Goal: Information Seeking & Learning: Learn about a topic

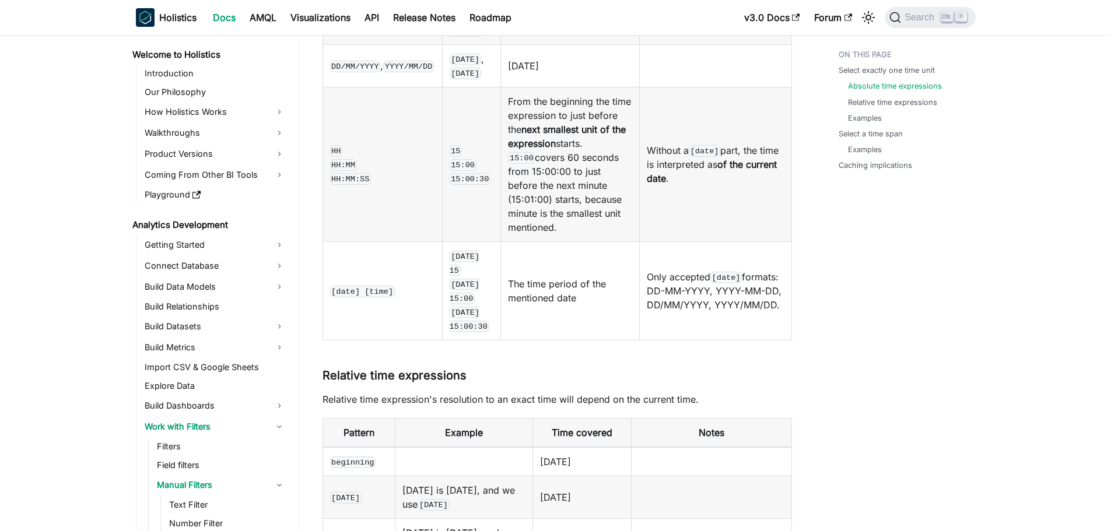
scroll to position [156, 0]
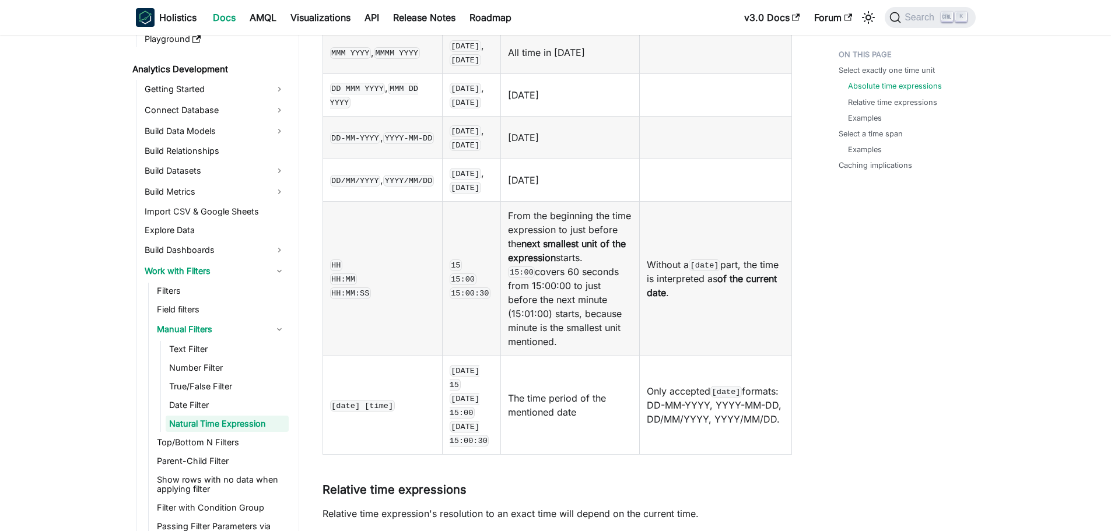
scroll to position [613, 0]
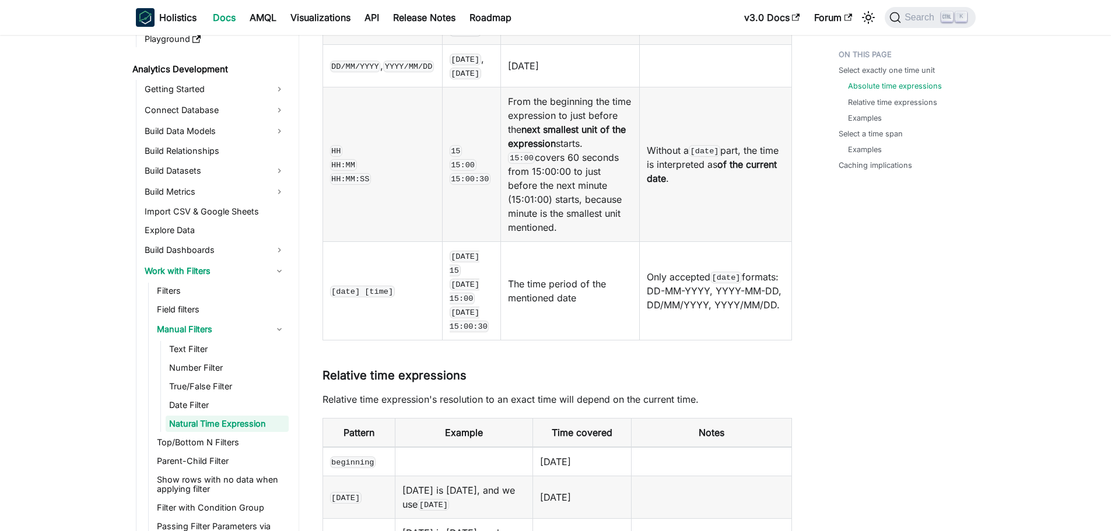
click at [600, 447] on tr "beginning 1970-01-01" at bounding box center [557, 461] width 469 height 29
click at [608, 447] on td "1970-01-01" at bounding box center [582, 461] width 99 height 29
drag, startPoint x: 585, startPoint y: 435, endPoint x: 528, endPoint y: 434, distance: 56.6
click at [533, 447] on td "1970-01-01" at bounding box center [582, 461] width 99 height 29
copy td "1970-01-01"
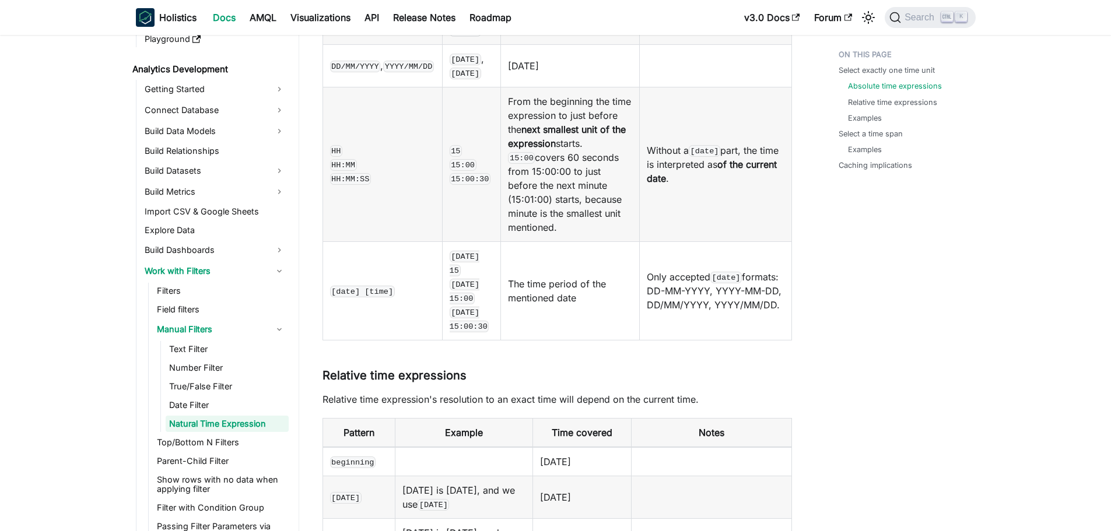
drag, startPoint x: 593, startPoint y: 435, endPoint x: 526, endPoint y: 433, distance: 67.7
click at [533, 447] on td "1970-01-01" at bounding box center [582, 461] width 99 height 29
copy td "1970-01-01"
click at [731, 447] on td at bounding box center [712, 461] width 160 height 29
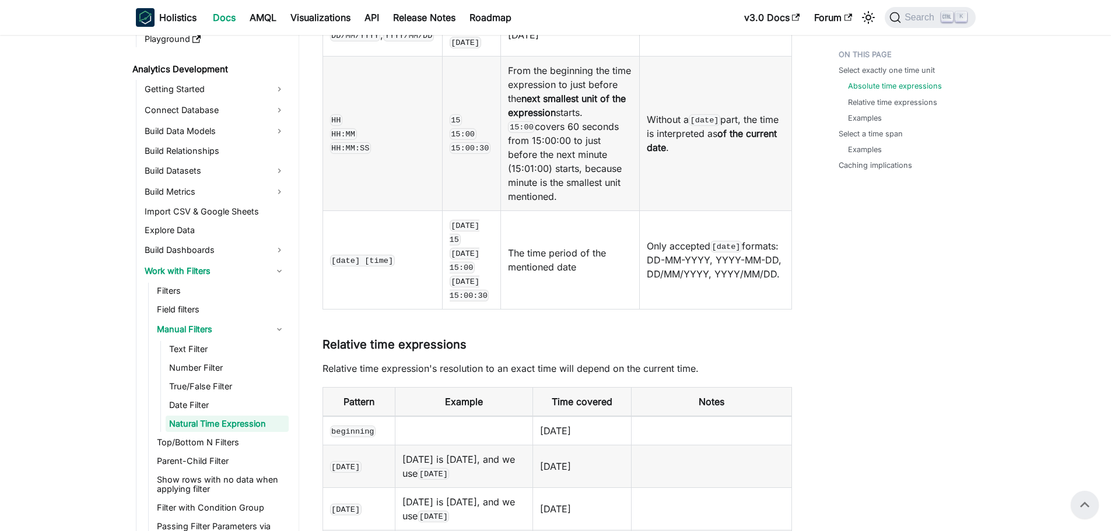
scroll to position [496, 0]
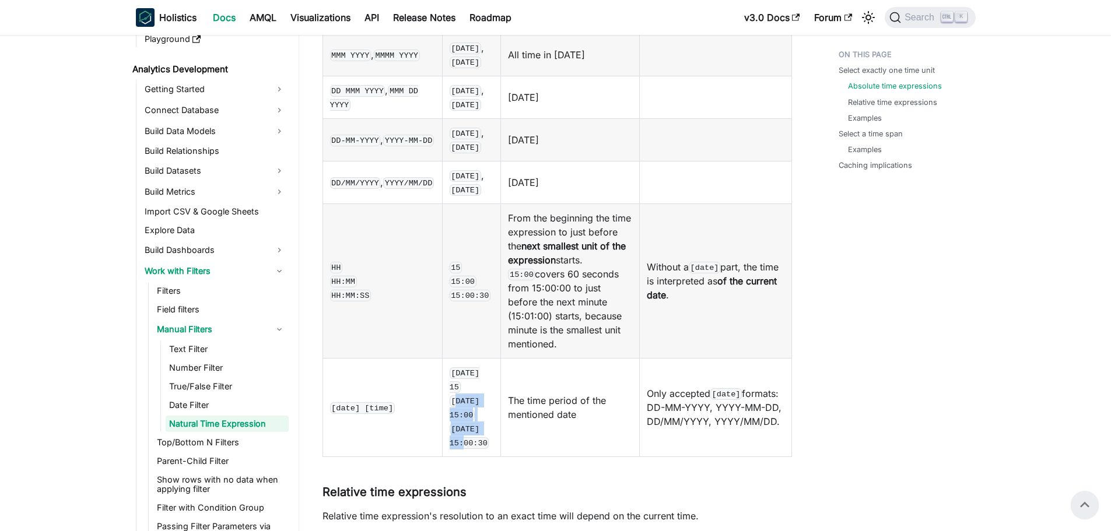
drag, startPoint x: 409, startPoint y: 373, endPoint x: 452, endPoint y: 398, distance: 49.7
click at [452, 398] on td "2024-04-30 15 2024-04-30 15:00 2024-04-30 15:00:30" at bounding box center [471, 407] width 59 height 99
drag, startPoint x: 404, startPoint y: 373, endPoint x: 443, endPoint y: 415, distance: 57.8
click at [443, 415] on td "2024-04-30 15 2024-04-30 15:00 2024-04-30 15:00:30" at bounding box center [471, 407] width 59 height 99
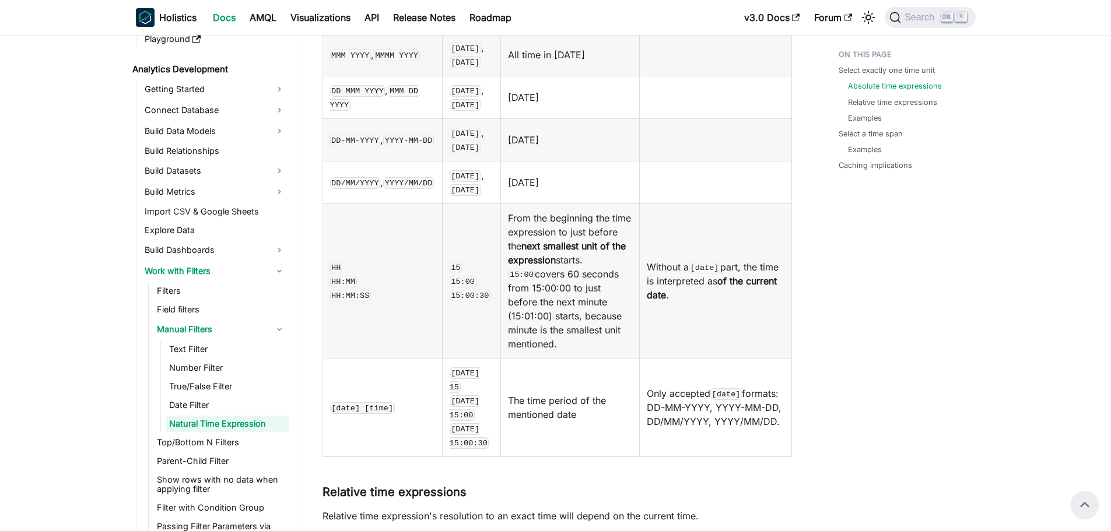
click at [443, 414] on td "2024-04-30 15 2024-04-30 15:00 2024-04-30 15:00:30" at bounding box center [471, 407] width 59 height 99
drag, startPoint x: 410, startPoint y: 258, endPoint x: 459, endPoint y: 292, distance: 59.6
click at [459, 292] on td "15 15:00 15:00:30" at bounding box center [471, 281] width 59 height 155
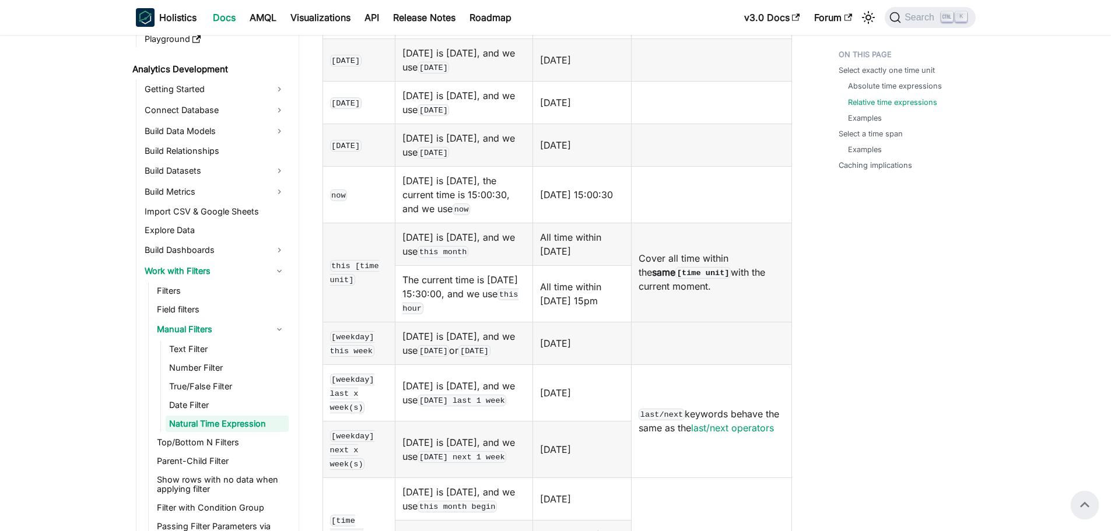
scroll to position [992, 0]
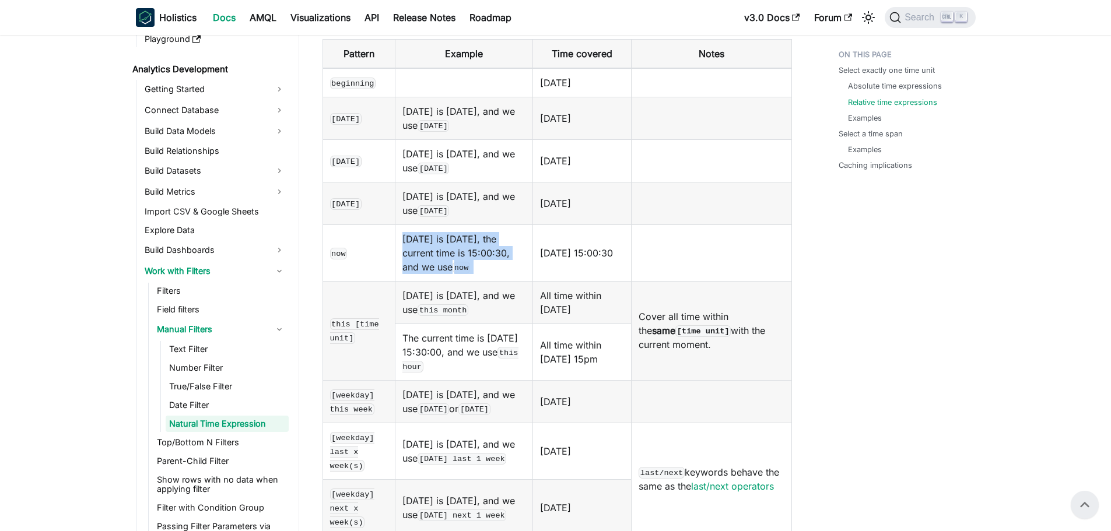
drag, startPoint x: 419, startPoint y: 212, endPoint x: 520, endPoint y: 243, distance: 105.6
click at [520, 243] on tr "now Today is 2024-04-01, the current time is 15:00:30, and we use now 2024-04-0…" at bounding box center [557, 253] width 469 height 57
click at [533, 243] on td "2024-04-01 15:00:30" at bounding box center [582, 253] width 99 height 57
drag, startPoint x: 535, startPoint y: 232, endPoint x: 626, endPoint y: 240, distance: 91.4
click at [587, 235] on td "2024-04-01 15:00:30" at bounding box center [582, 253] width 99 height 57
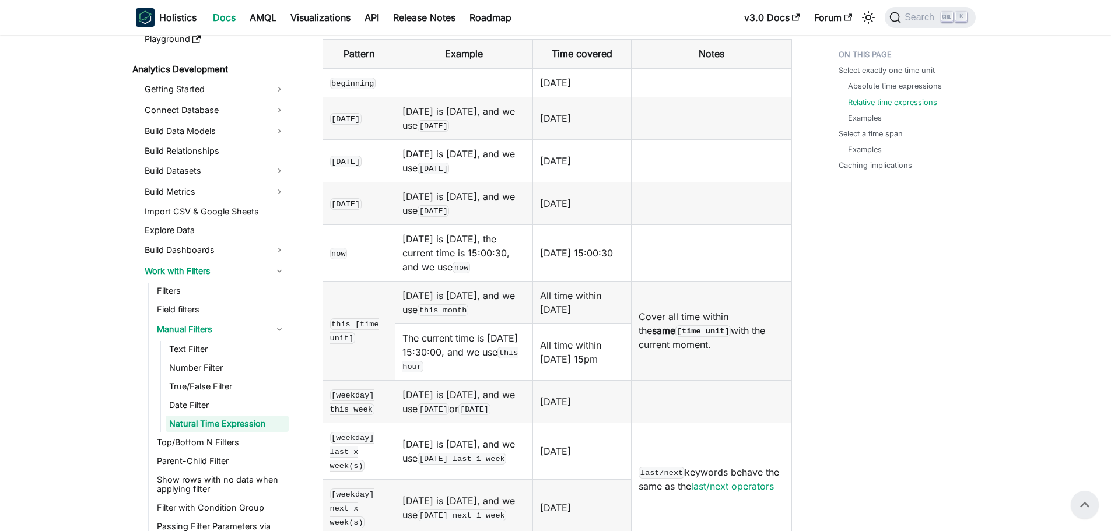
click at [627, 240] on td "2024-04-01 15:00:30" at bounding box center [582, 253] width 99 height 57
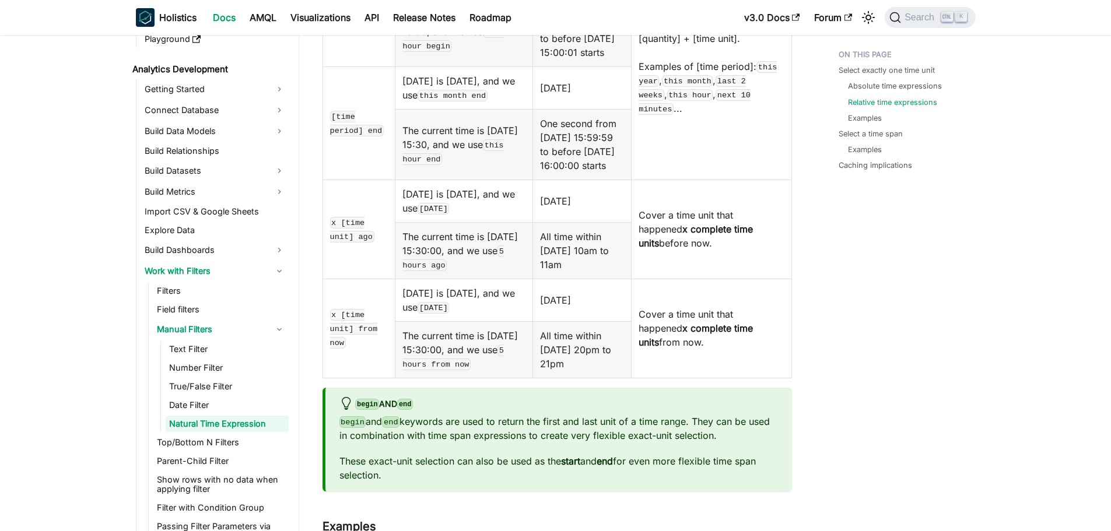
scroll to position [1633, 0]
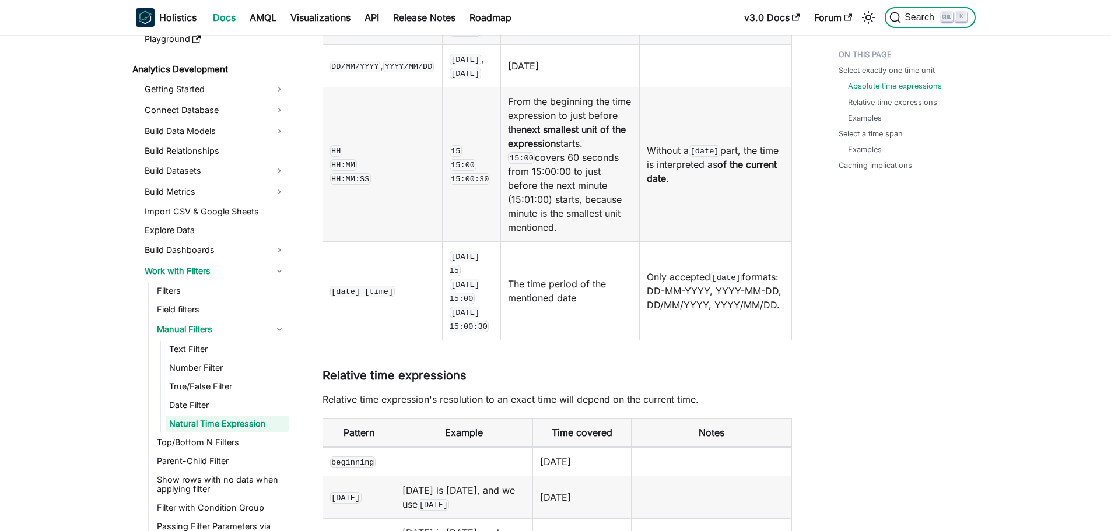
click at [919, 25] on button "Search K" at bounding box center [930, 17] width 90 height 21
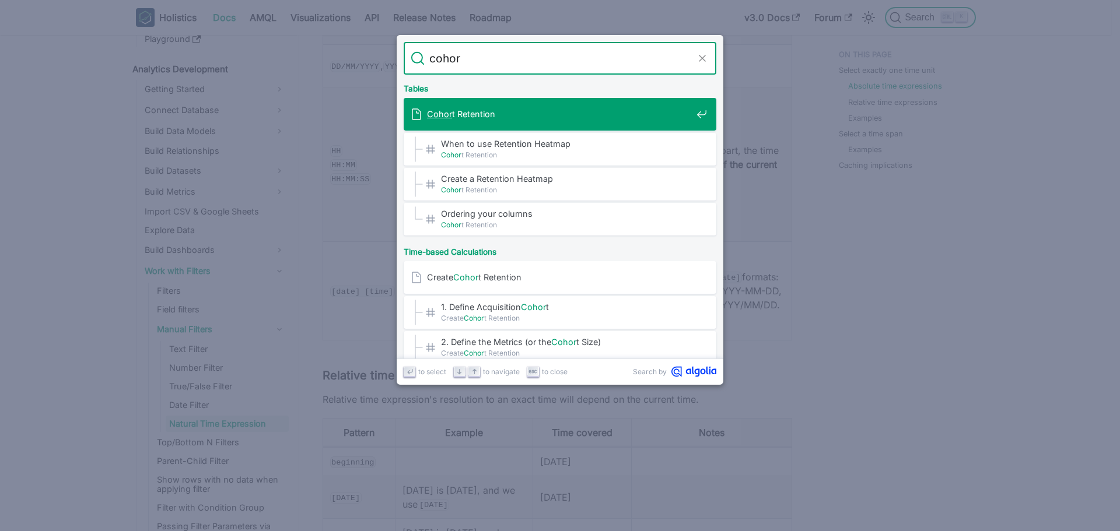
type input "cohort"
click at [504, 103] on div "Cohort Retention" at bounding box center [564, 114] width 306 height 33
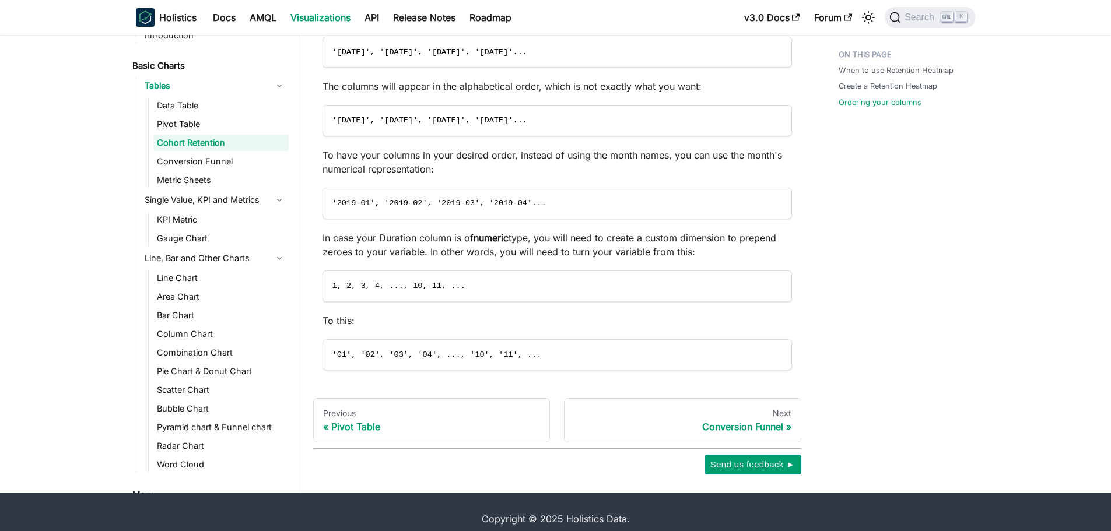
scroll to position [713, 0]
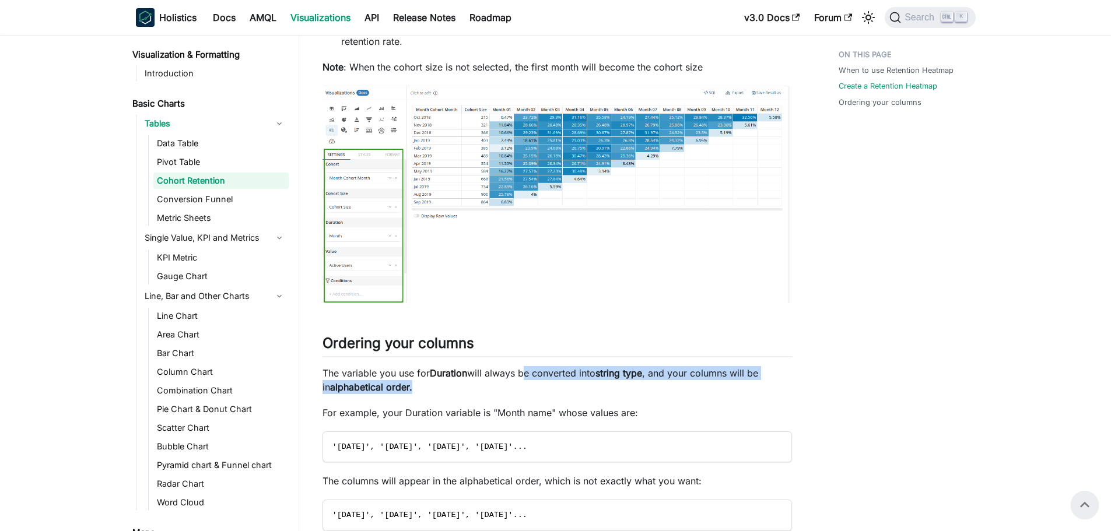
drag, startPoint x: 634, startPoint y: 379, endPoint x: 744, endPoint y: 384, distance: 109.8
click at [743, 384] on p "The variable you use for Duration will always be converted into string type , a…" at bounding box center [558, 380] width 470 height 28
click at [744, 384] on p "The variable you use for Duration will always be converted into string type , a…" at bounding box center [558, 380] width 470 height 28
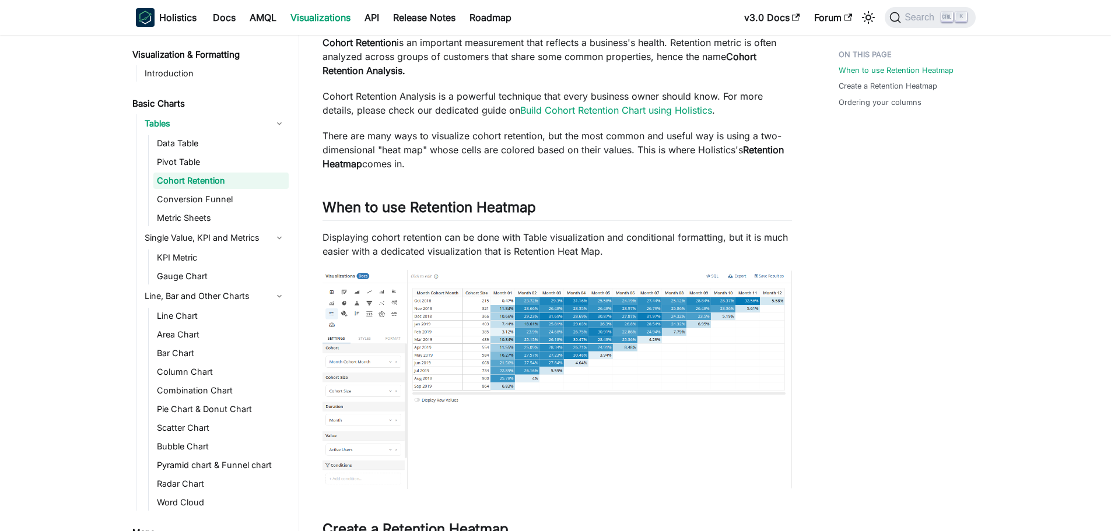
scroll to position [13, 0]
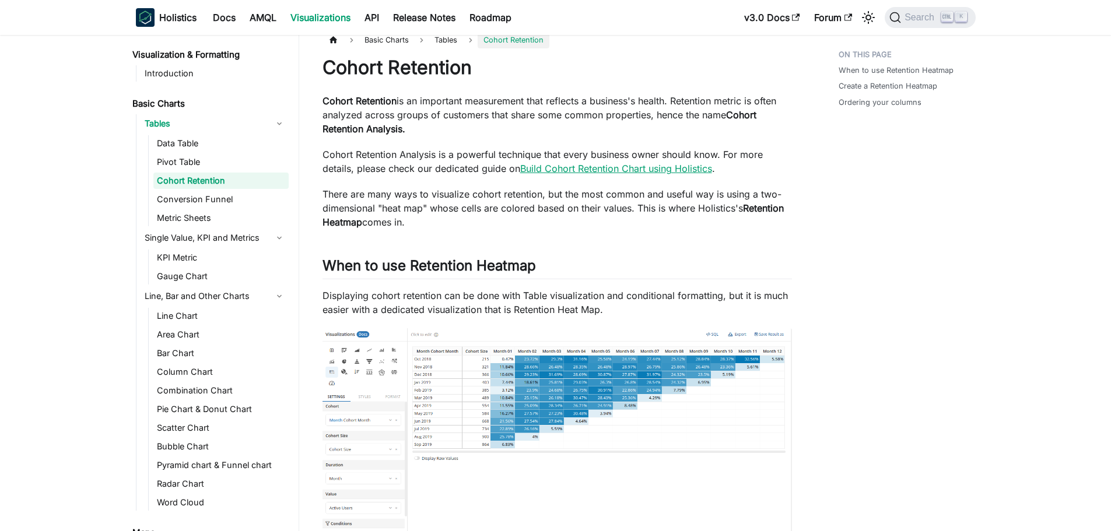
click at [628, 170] on link "Build Cohort Retention Chart using Holistics" at bounding box center [616, 169] width 192 height 12
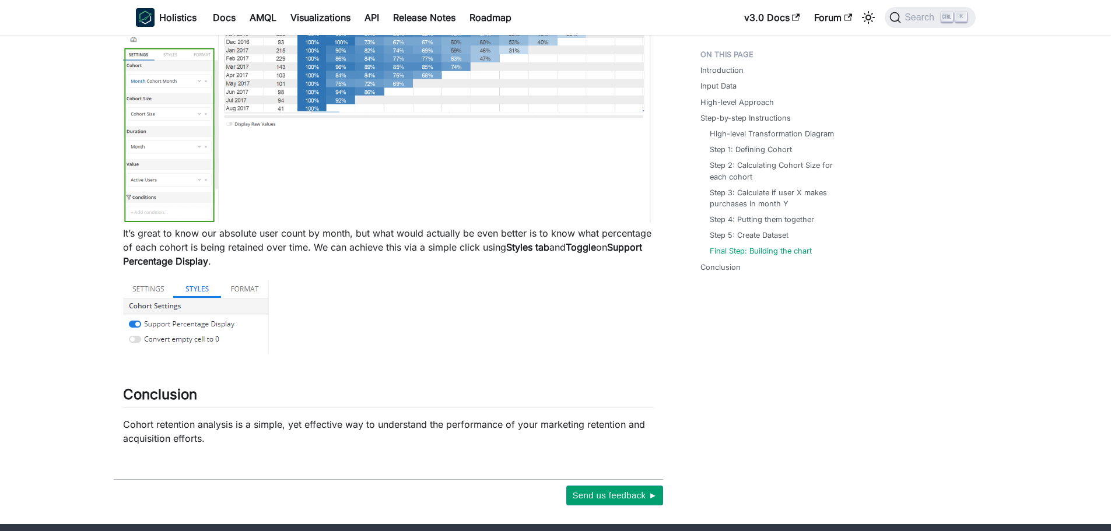
scroll to position [4892, 0]
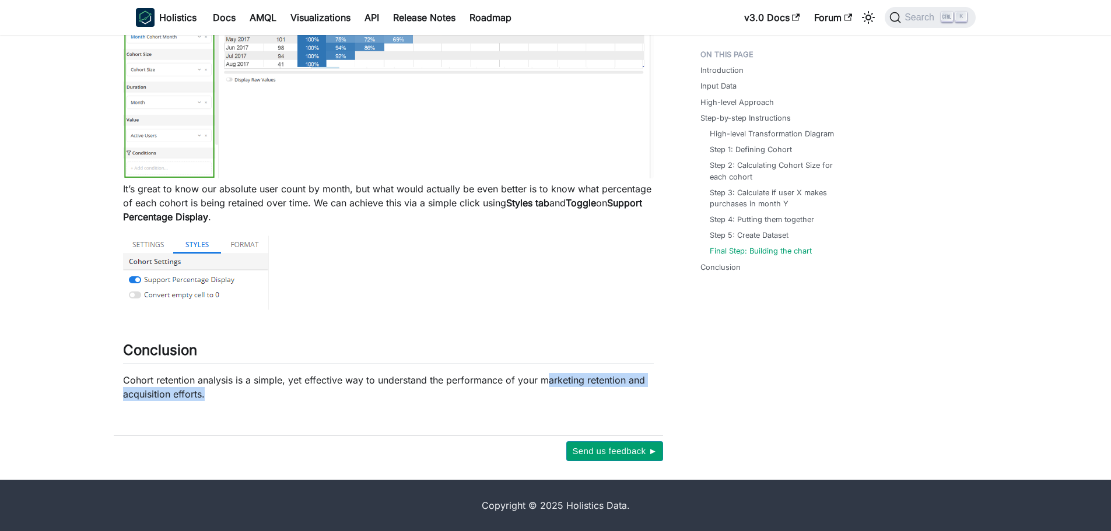
drag, startPoint x: 548, startPoint y: 381, endPoint x: 659, endPoint y: 408, distance: 114.6
drag, startPoint x: 608, startPoint y: 403, endPoint x: 445, endPoint y: 381, distance: 164.8
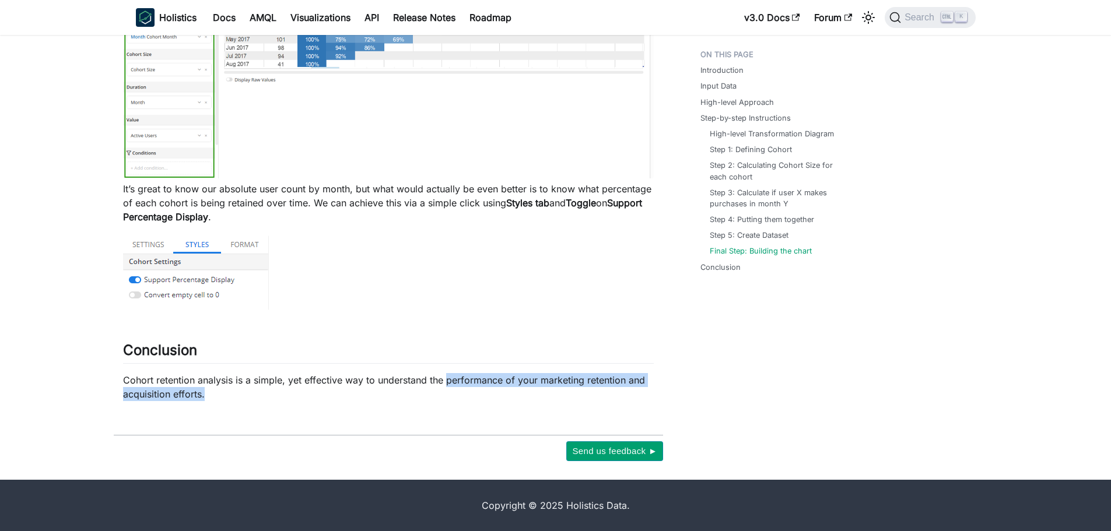
click at [445, 381] on p "Cohort retention analysis is a simple, yet effective way to understand the perf…" at bounding box center [388, 387] width 531 height 28
drag, startPoint x: 446, startPoint y: 383, endPoint x: 498, endPoint y: 391, distance: 51.9
click at [498, 391] on p "Cohort retention analysis is a simple, yet effective way to understand the perf…" at bounding box center [388, 387] width 531 height 28
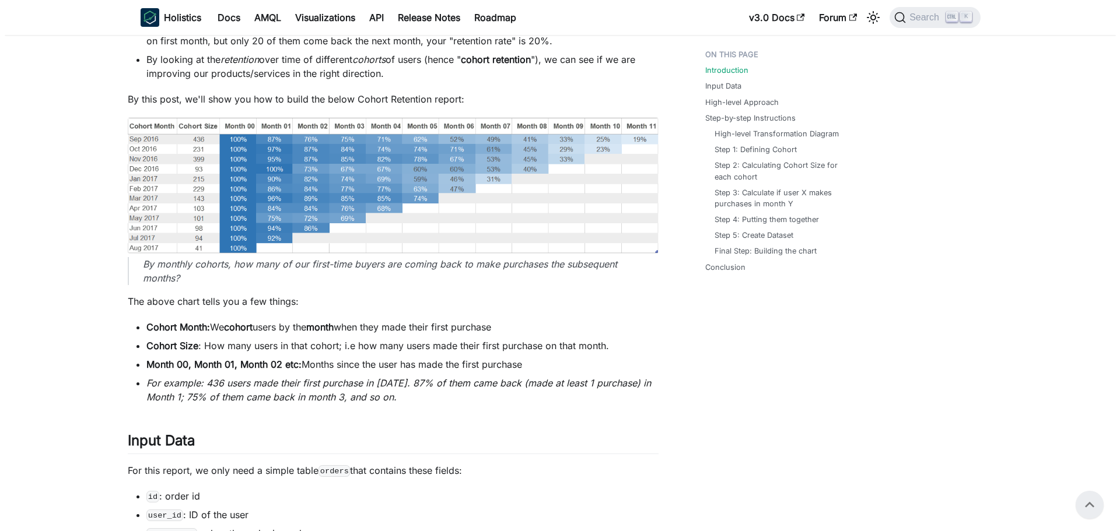
scroll to position [0, 0]
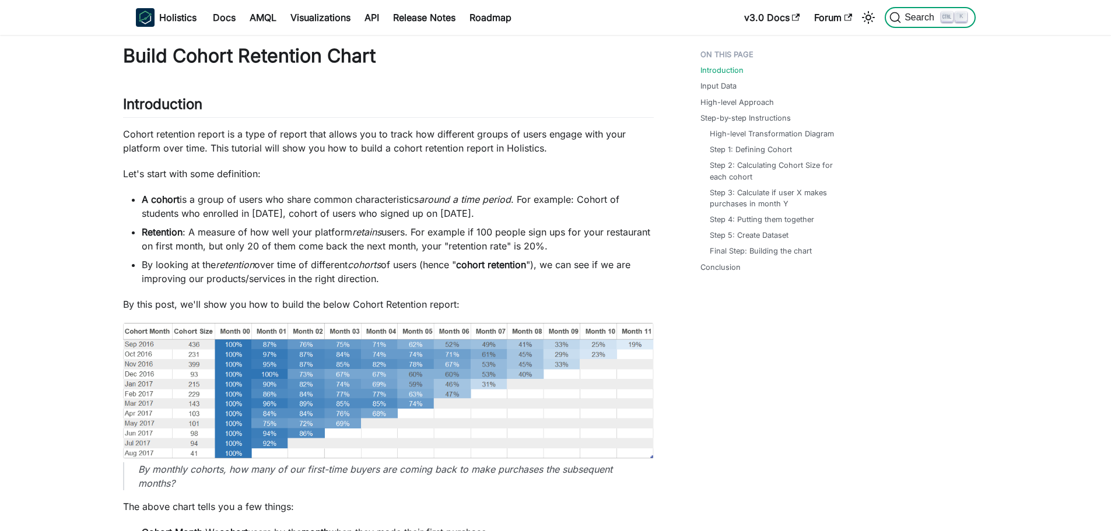
click at [921, 10] on button "Search K" at bounding box center [930, 17] width 90 height 21
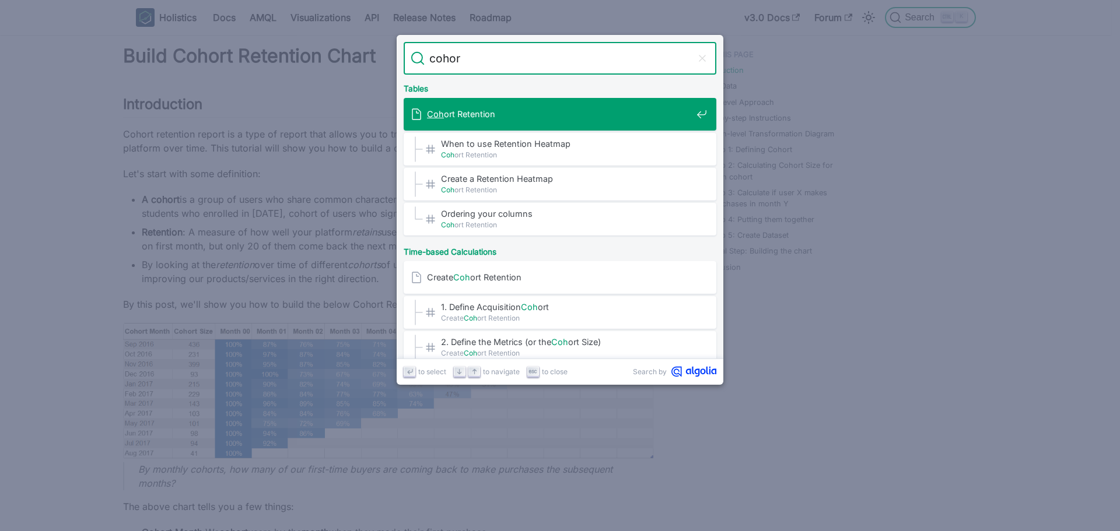
type input "cohort"
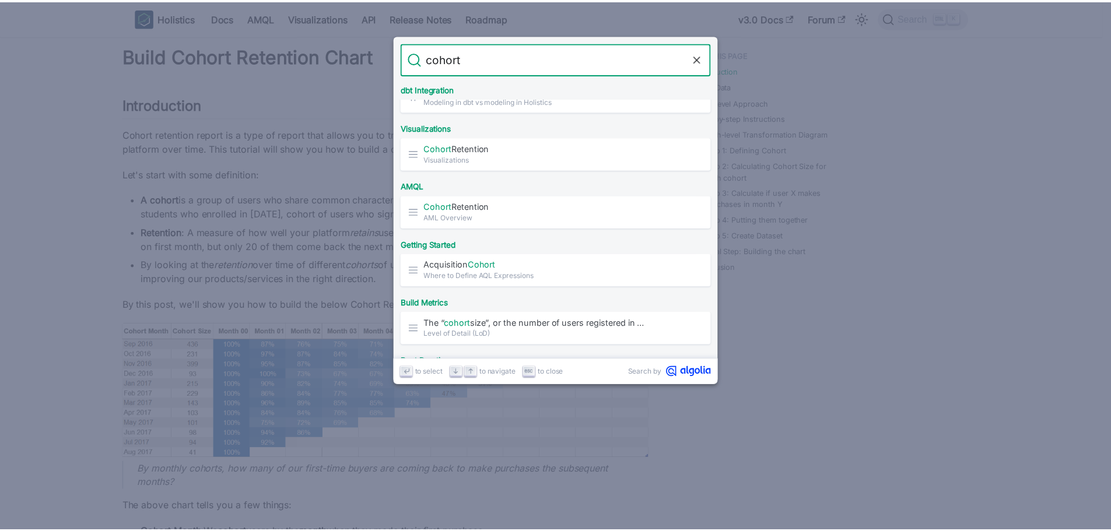
scroll to position [227, 0]
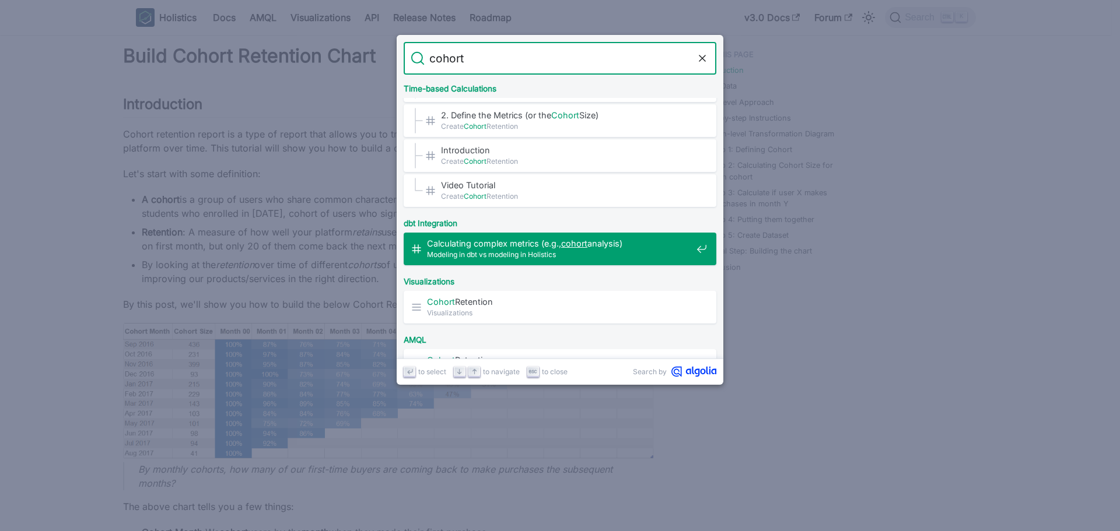
click at [558, 244] on span "Calculating complex metrics (e.g., cohort analysis)" at bounding box center [559, 243] width 265 height 11
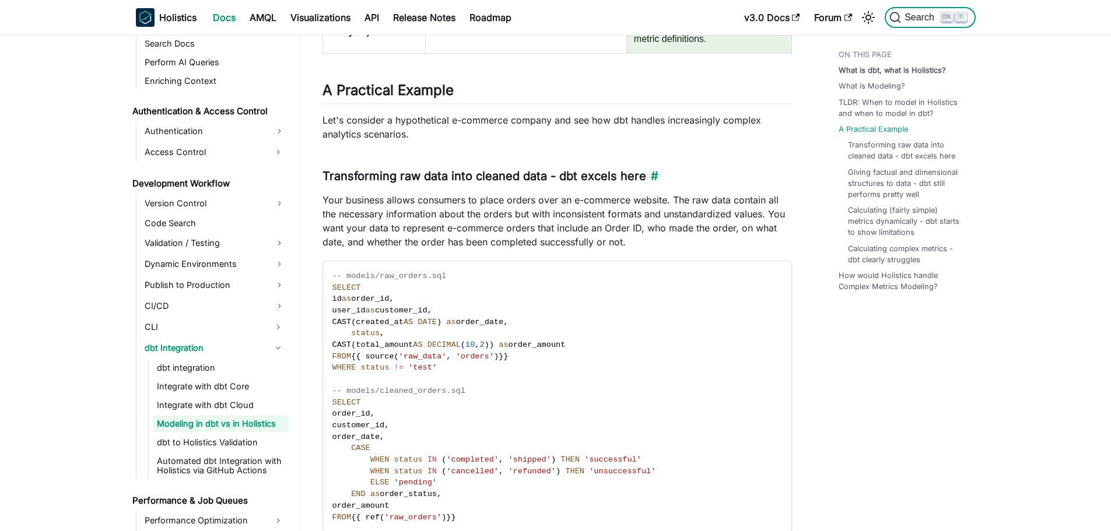
scroll to position [1190, 0]
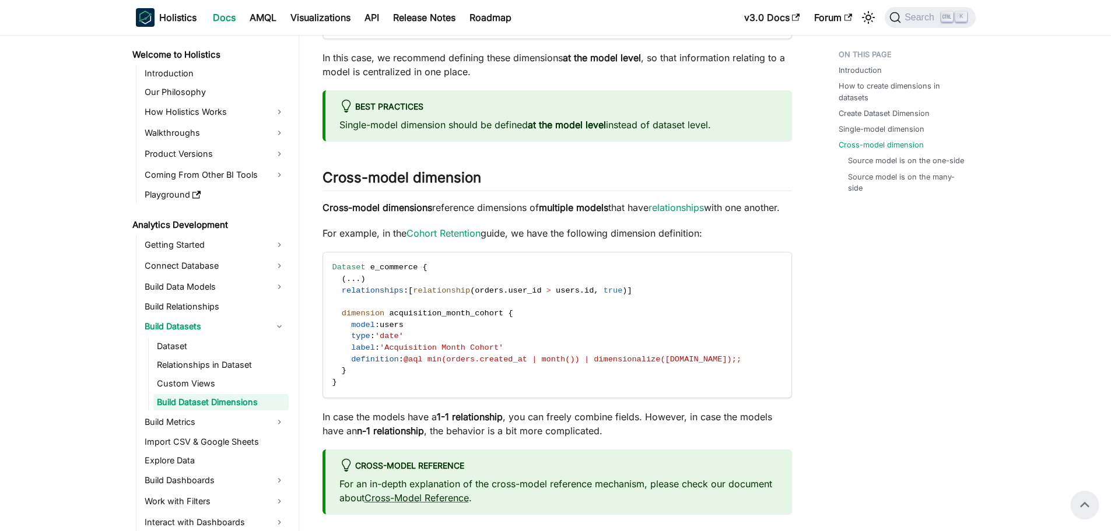
scroll to position [1394, 0]
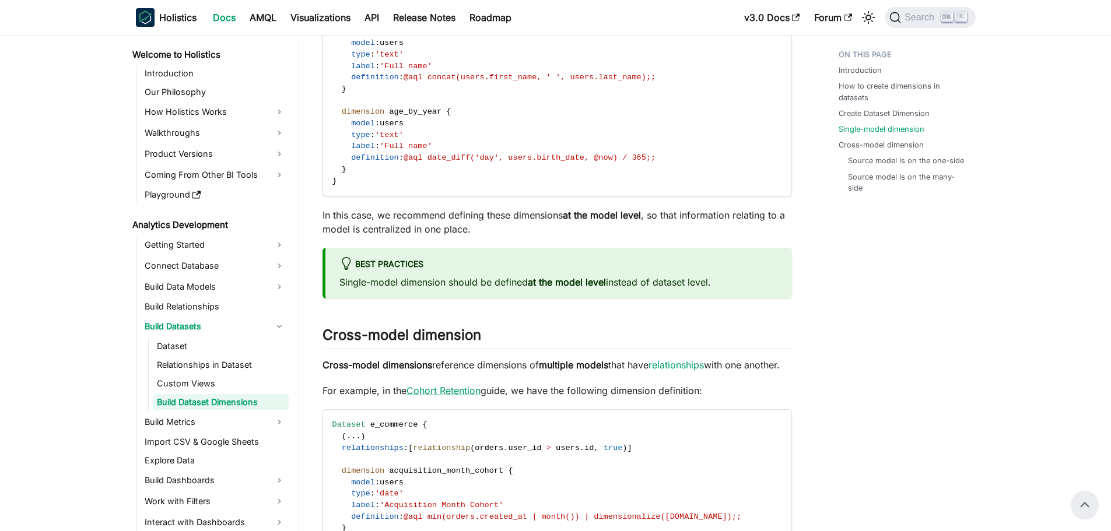
click at [464, 397] on link "Cohort Retention" at bounding box center [444, 391] width 74 height 12
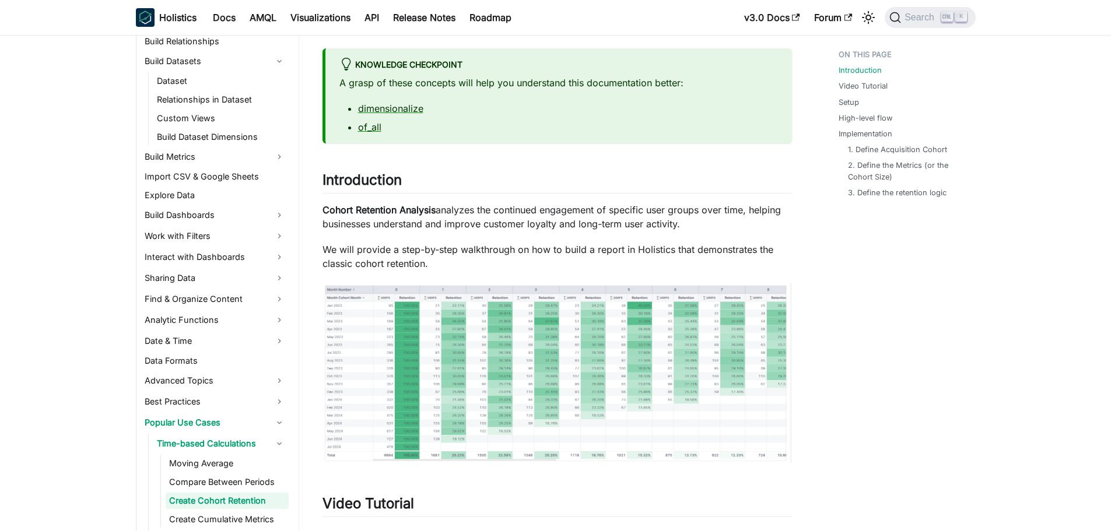
scroll to position [350, 0]
